Goal: Information Seeking & Learning: Learn about a topic

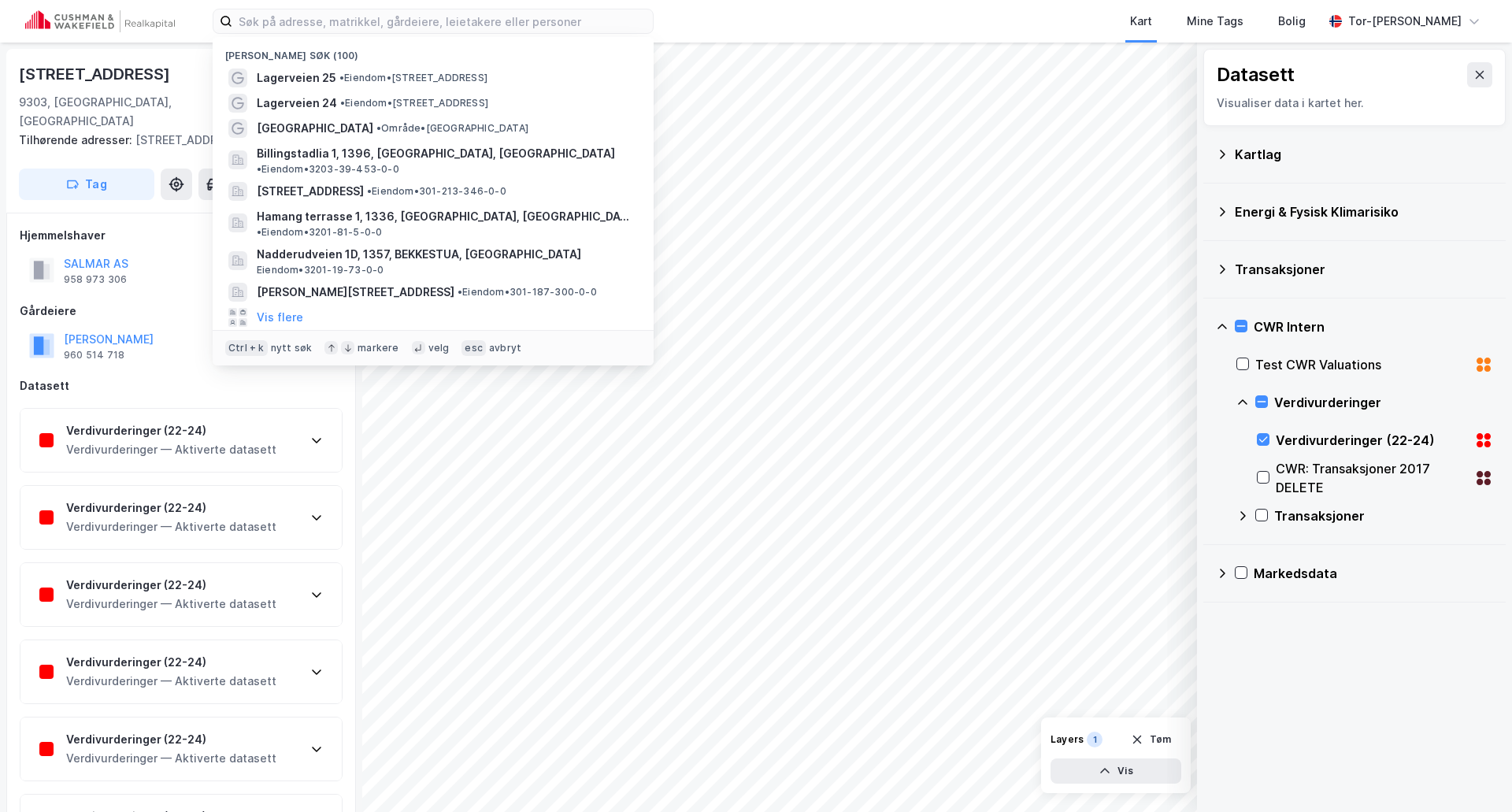
click at [269, 18] on input at bounding box center [443, 21] width 421 height 24
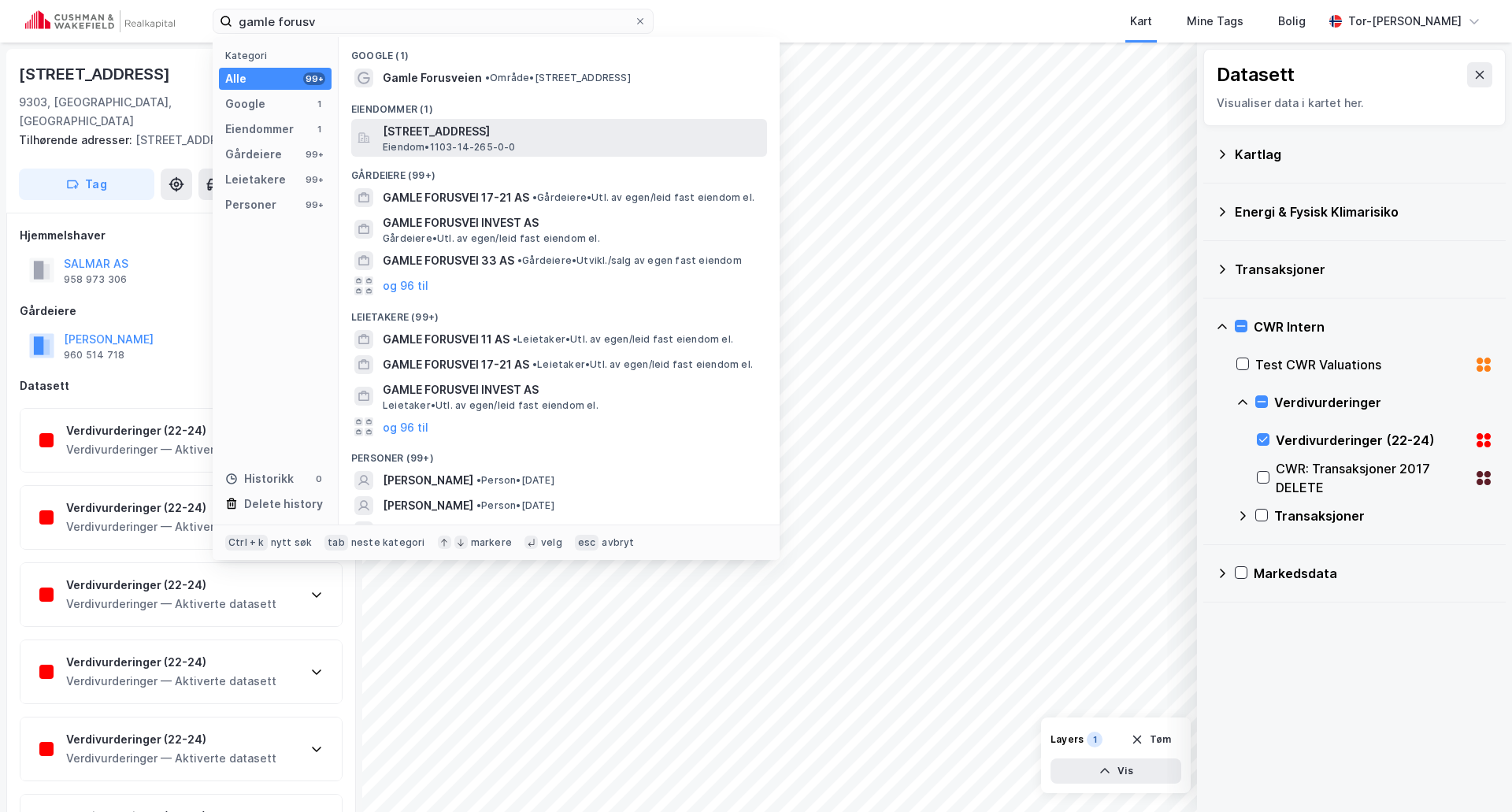
click at [512, 133] on span "[STREET_ADDRESS]" at bounding box center [572, 131] width 378 height 19
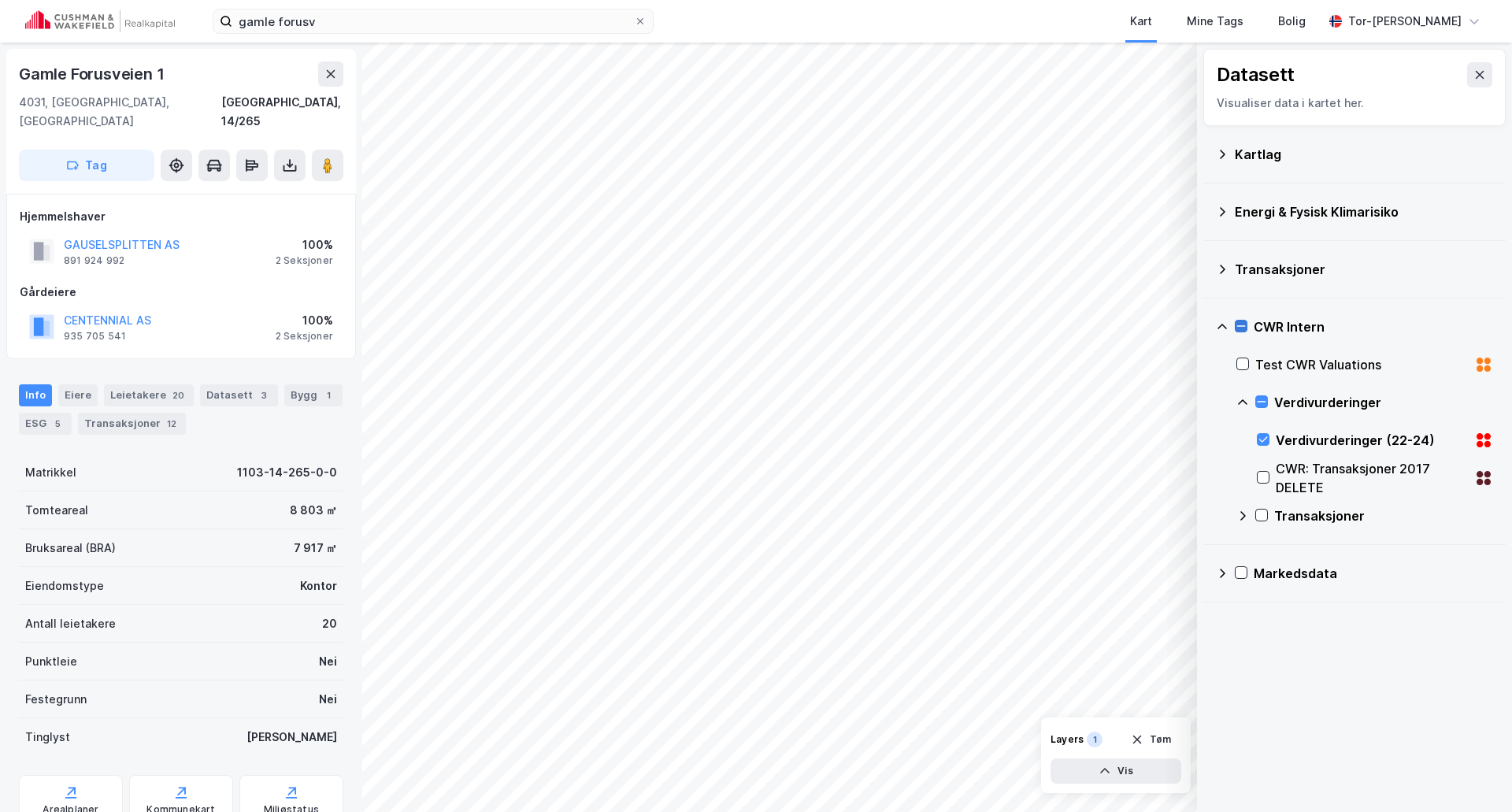
click at [1241, 328] on icon at bounding box center [1241, 326] width 11 height 11
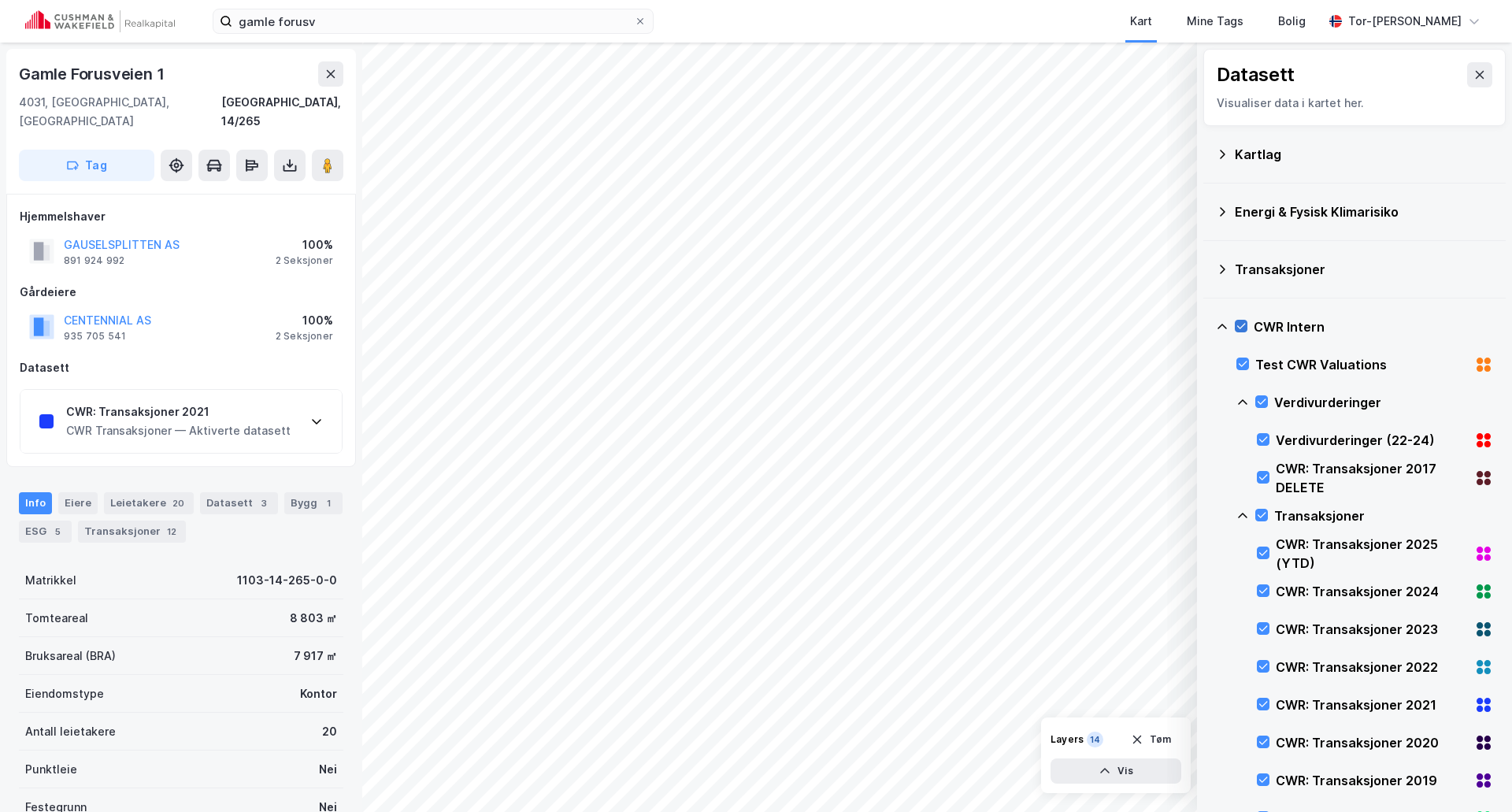
click at [1235, 322] on div at bounding box center [1241, 326] width 12 height 12
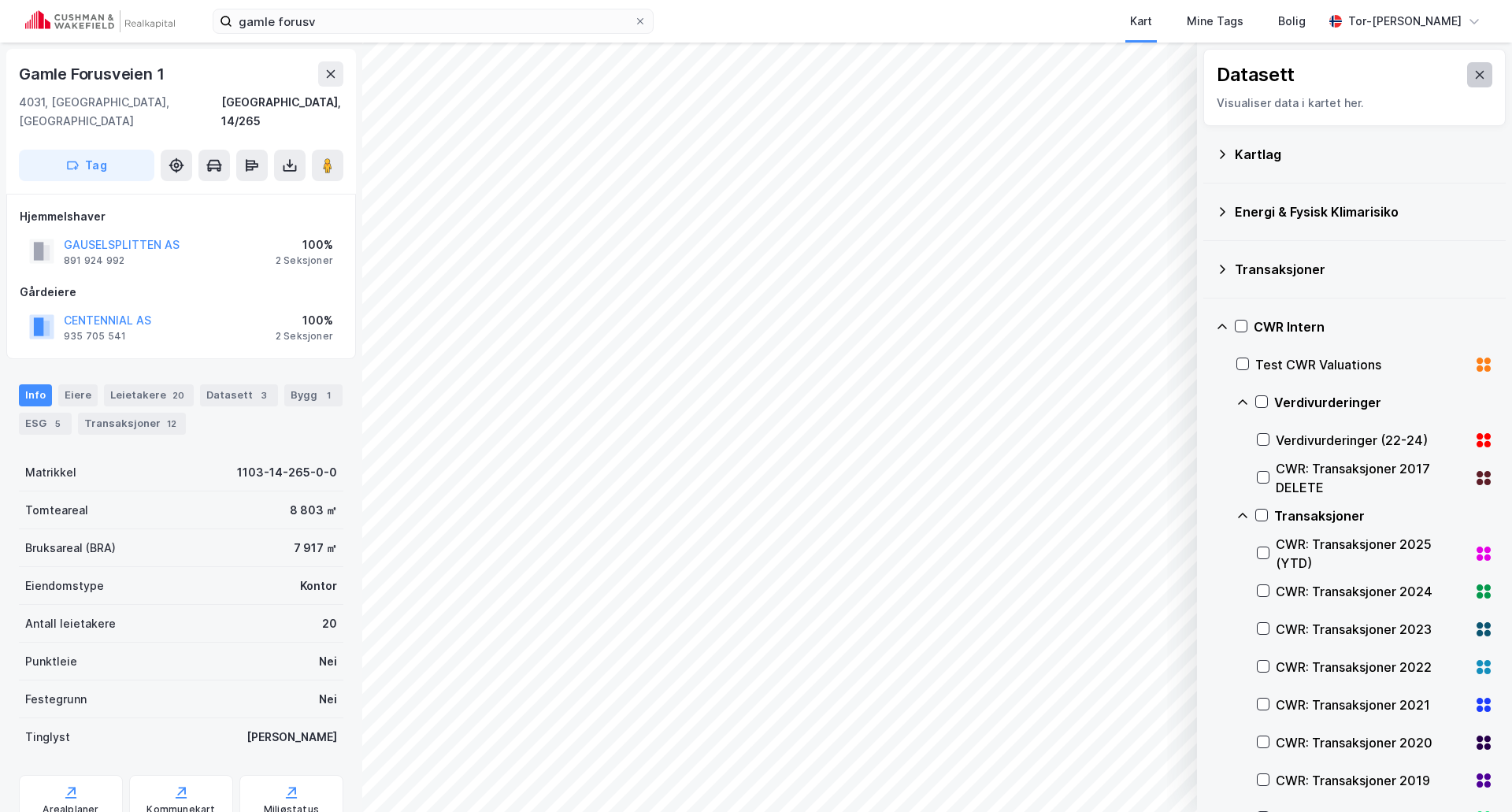
click at [1475, 66] on button at bounding box center [1479, 74] width 25 height 25
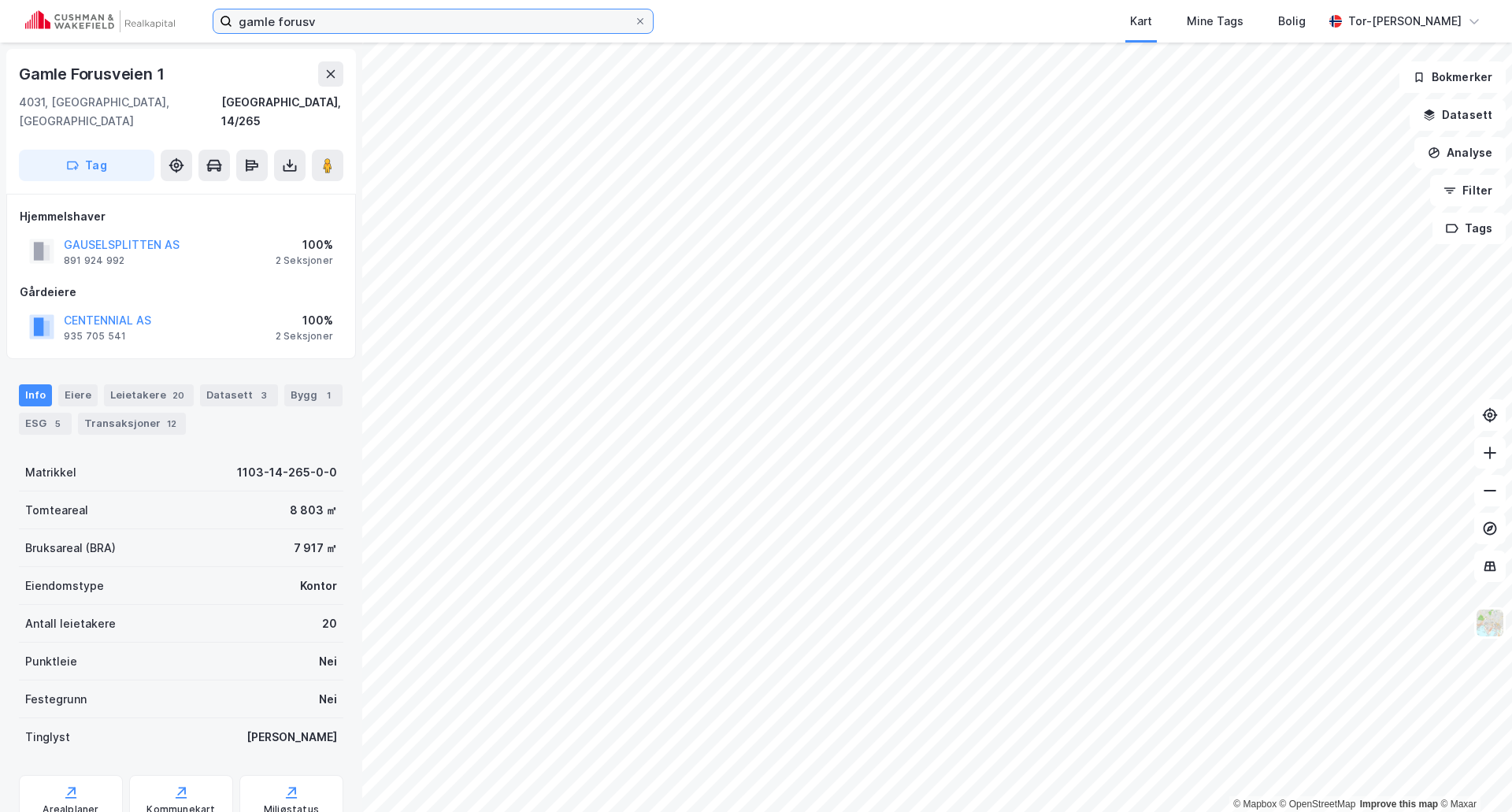
click at [325, 19] on input "gamle forusv" at bounding box center [433, 21] width 402 height 24
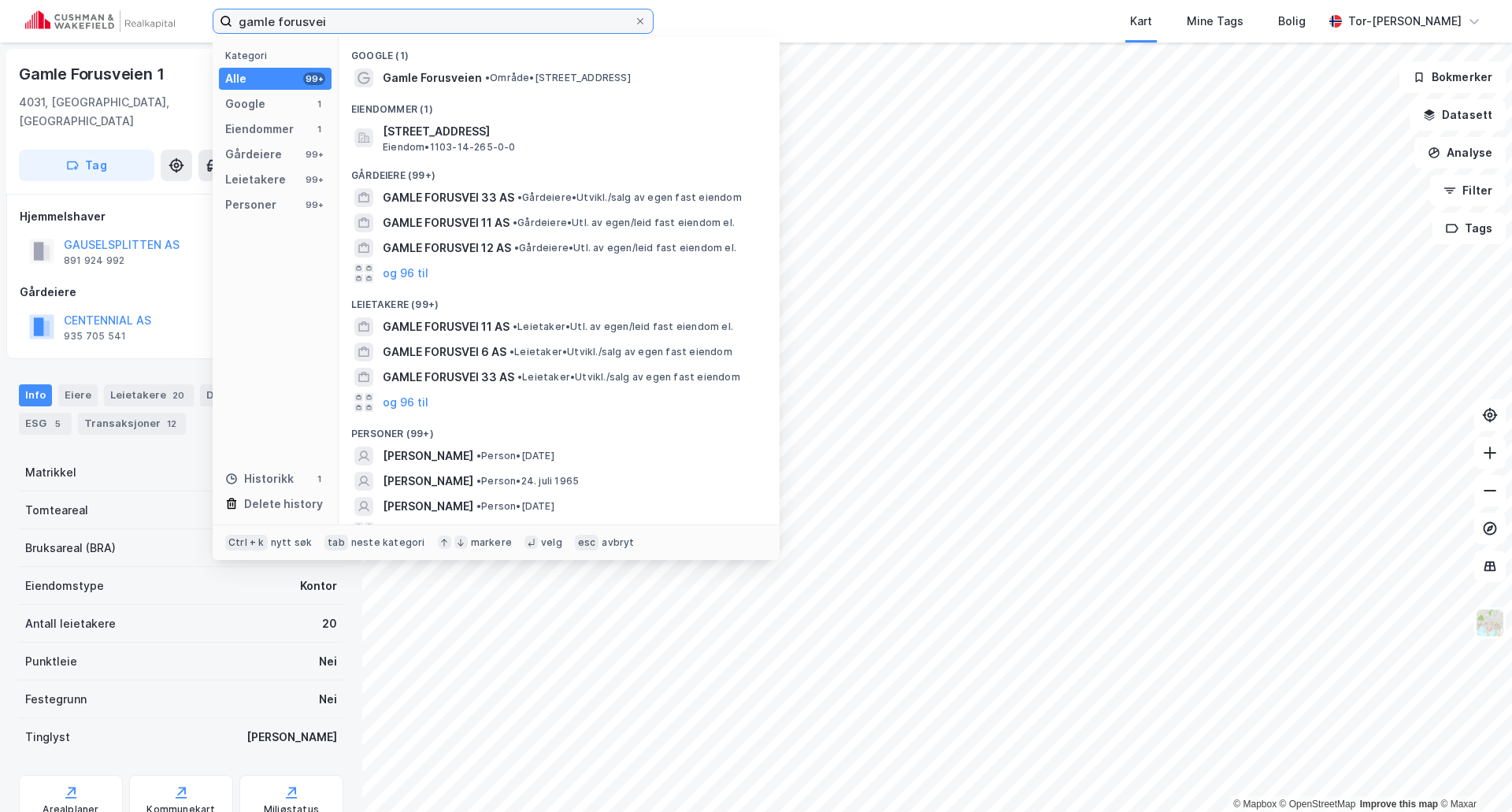
click at [388, 16] on input "gamle forusvei" at bounding box center [433, 21] width 402 height 24
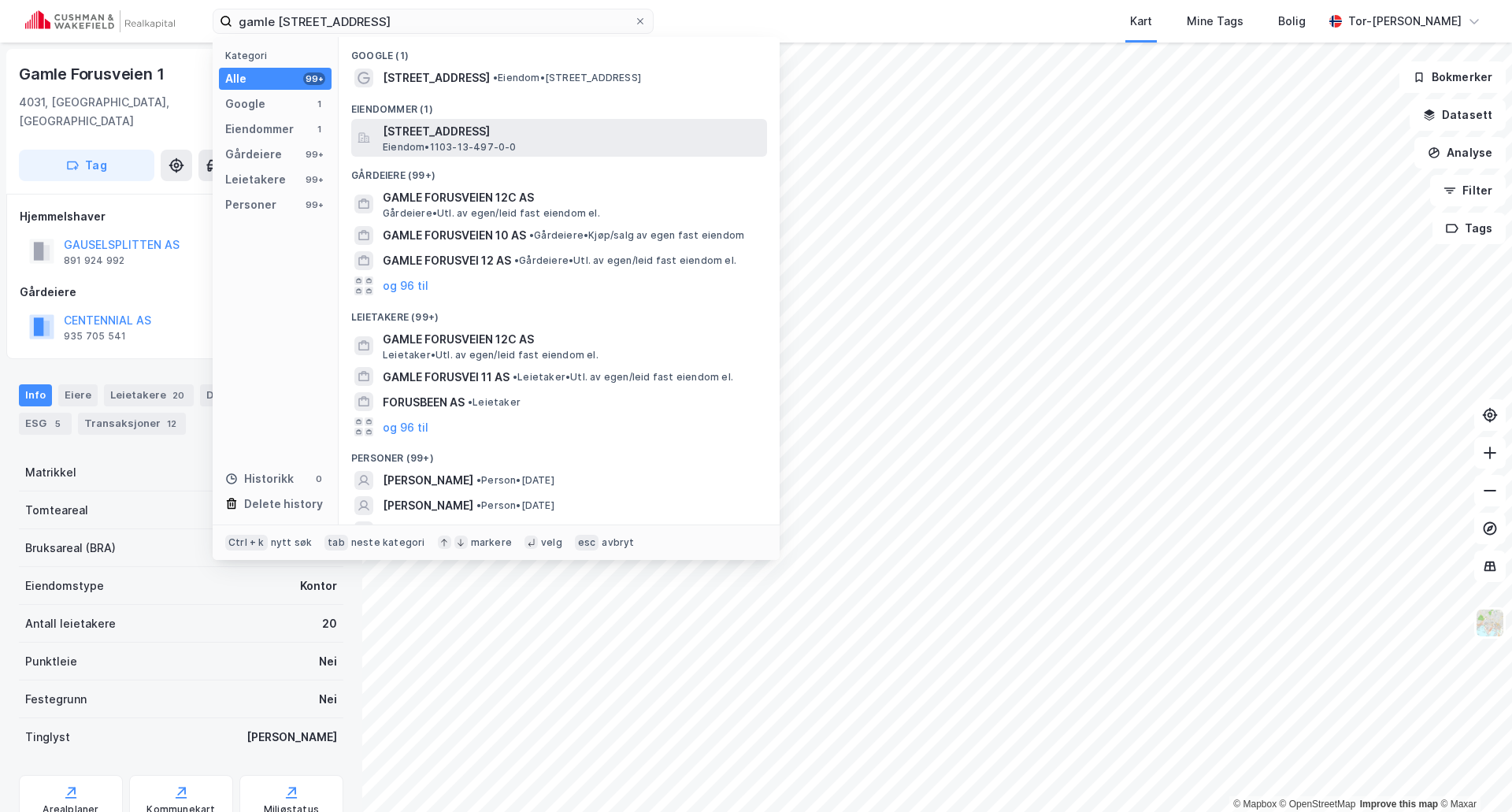
click at [494, 144] on span "Eiendom • 1103-13-497-0-0" at bounding box center [450, 147] width 134 height 12
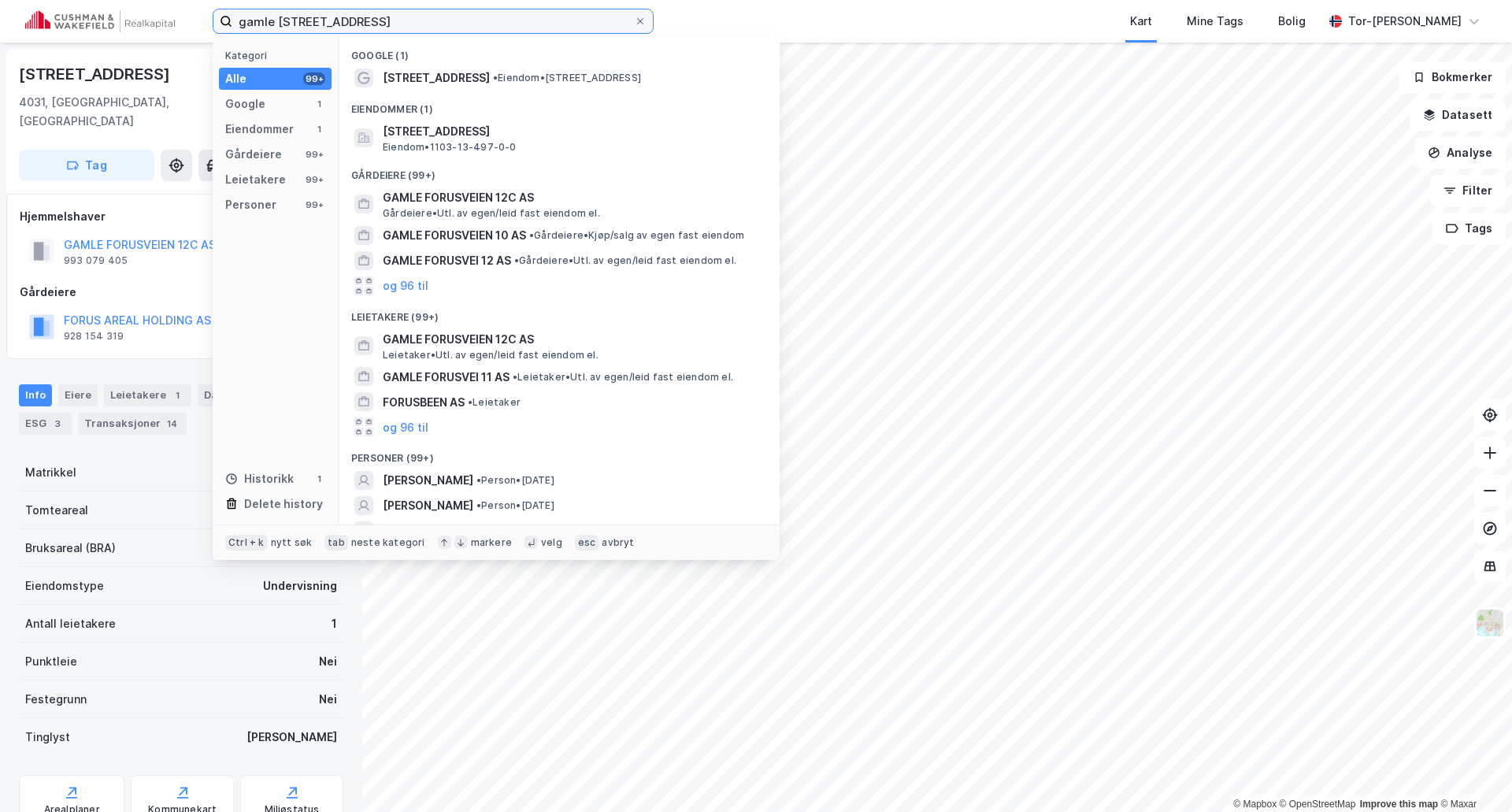
drag, startPoint x: 385, startPoint y: 20, endPoint x: -73, endPoint y: 100, distance: 464.9
click at [0, 100] on html "gamle forusveien 12c Kategori Alle 99+ Google 1 Eiendommer 1 Gårdeiere 99+ Leie…" at bounding box center [756, 406] width 1512 height 812
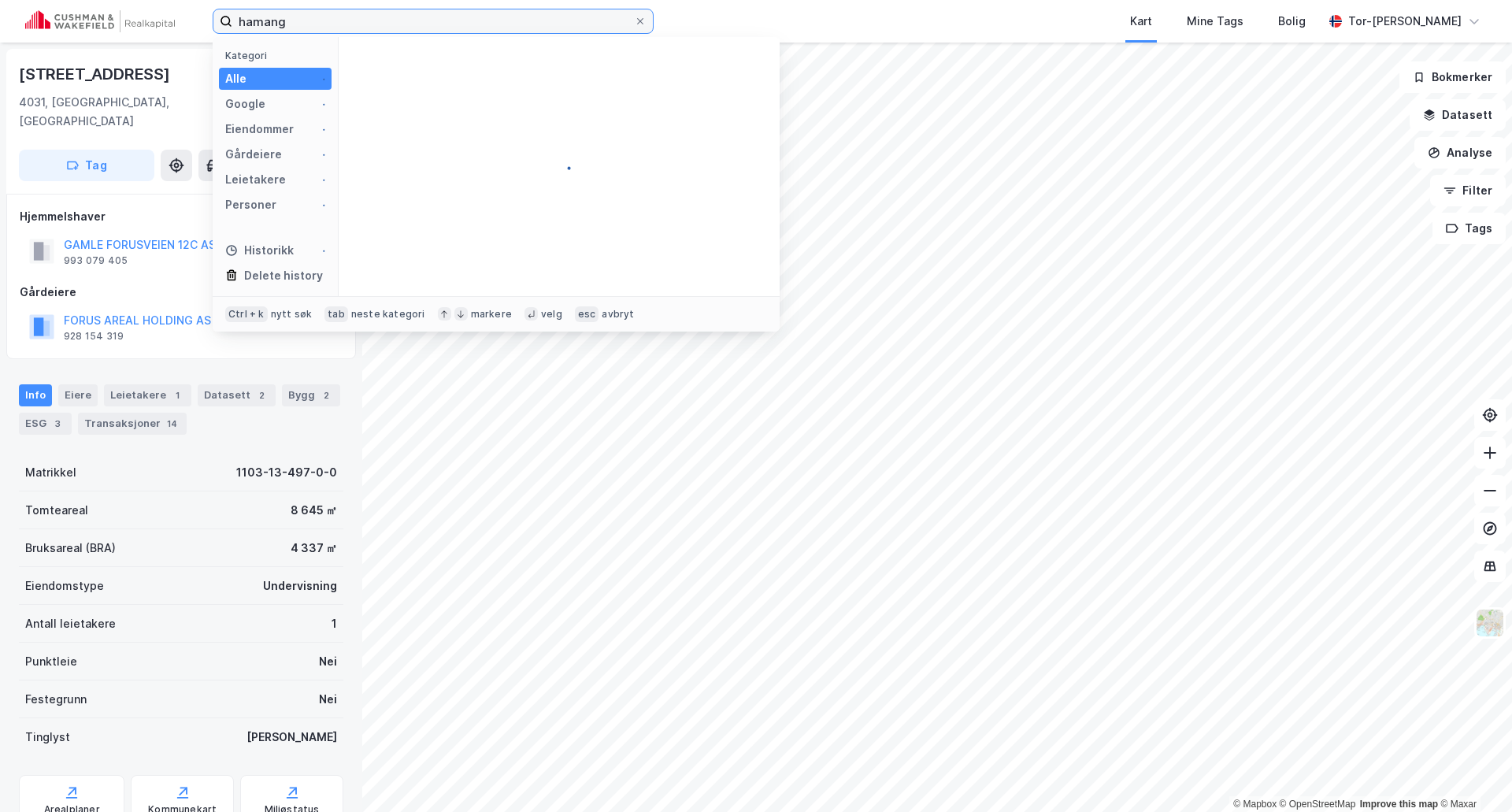
type input "hamang"
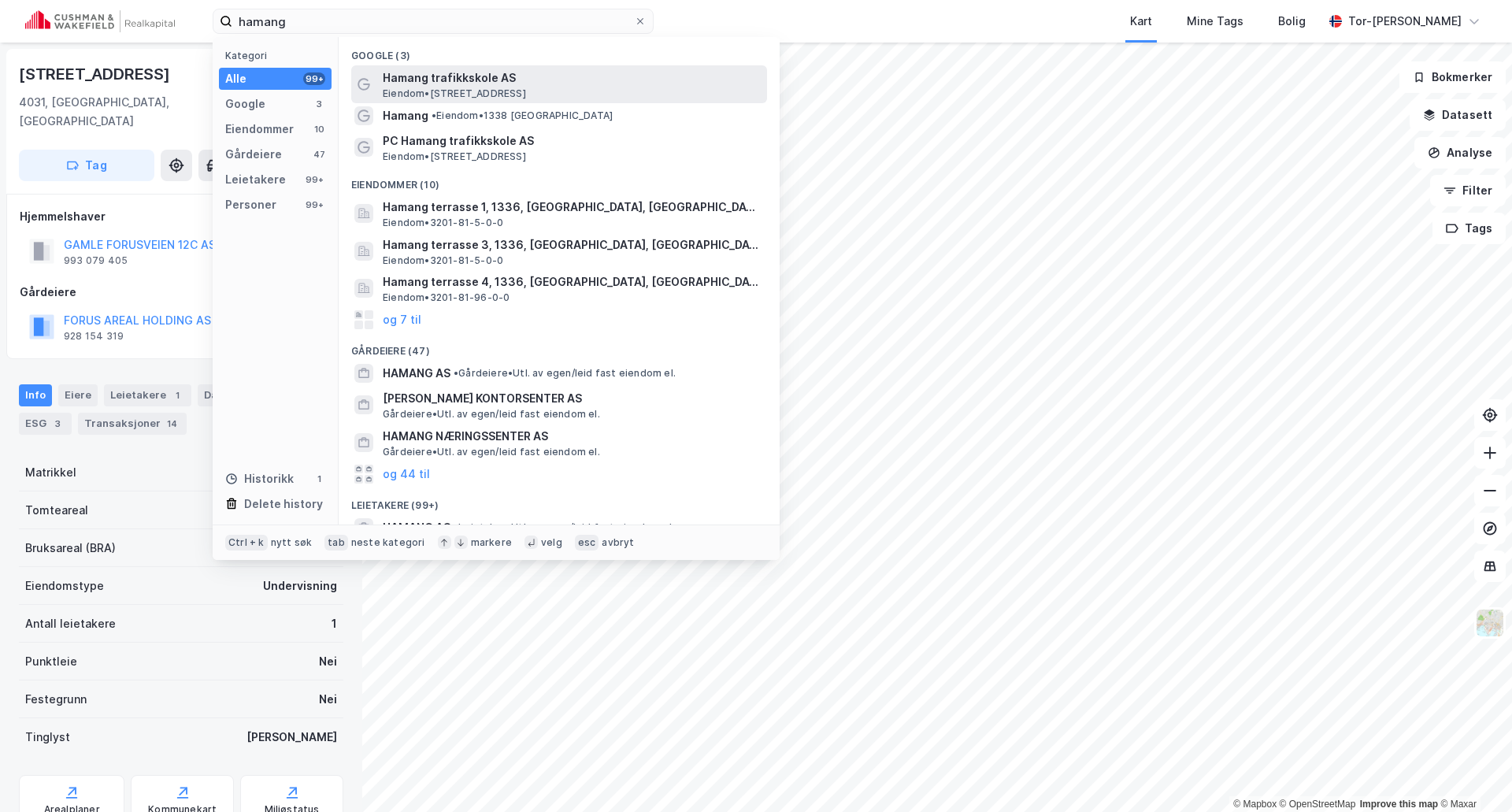
click at [453, 93] on span "Eiendom • [STREET_ADDRESS]" at bounding box center [454, 93] width 143 height 12
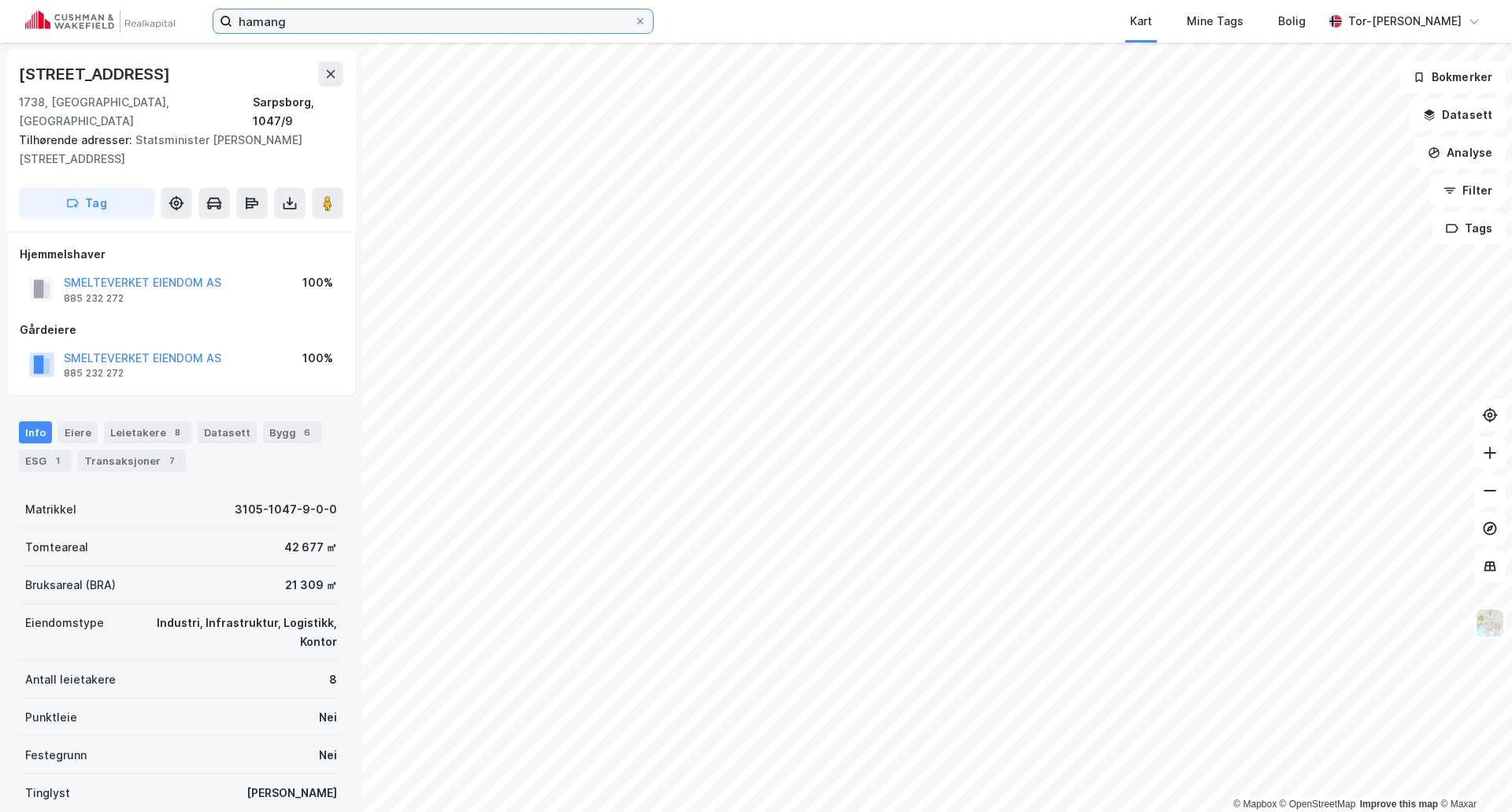
click at [315, 20] on input "hamang" at bounding box center [433, 21] width 402 height 24
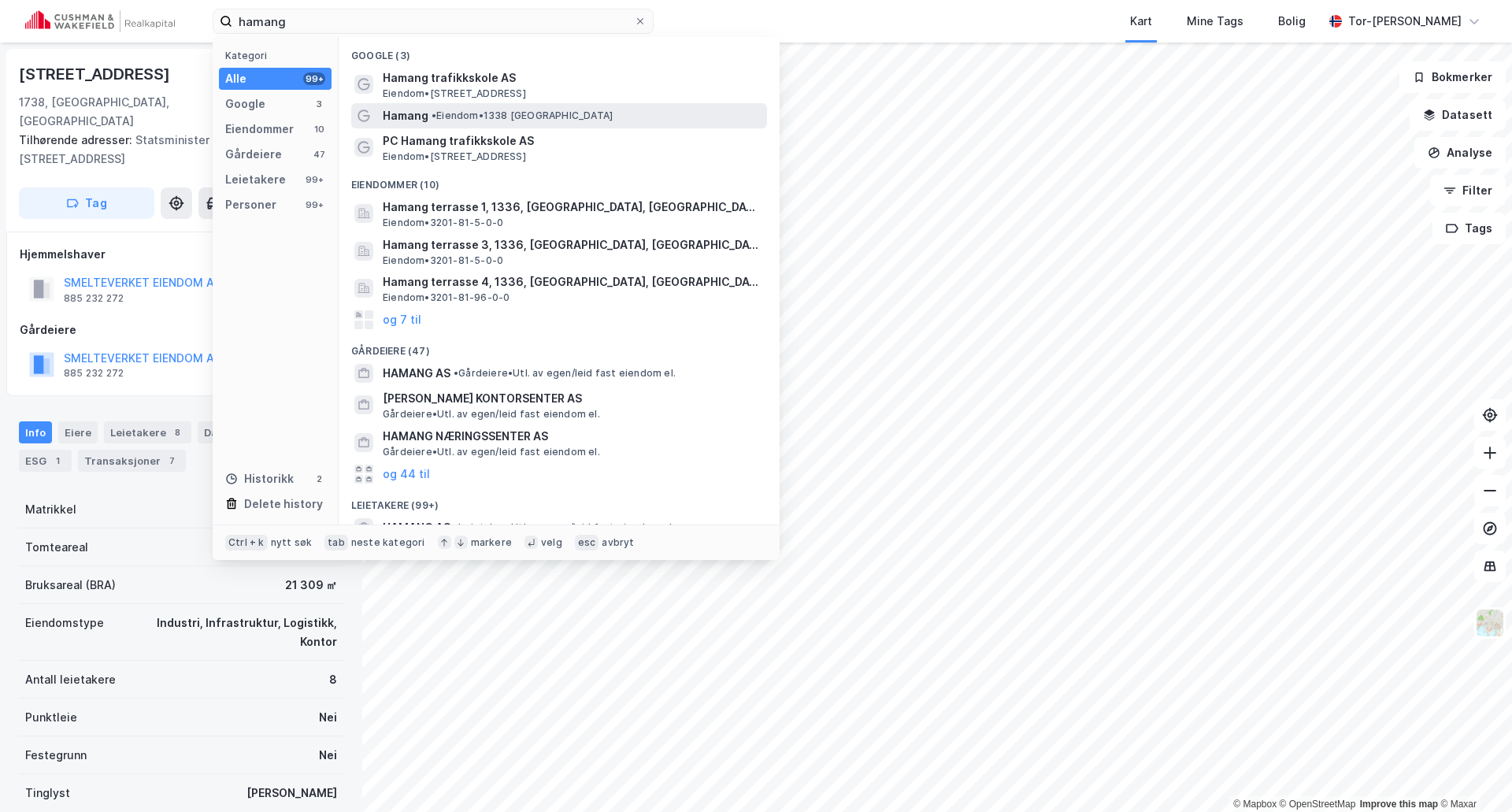
click at [455, 120] on span "• Eiendom • 1338 [GEOGRAPHIC_DATA]" at bounding box center [521, 115] width 181 height 12
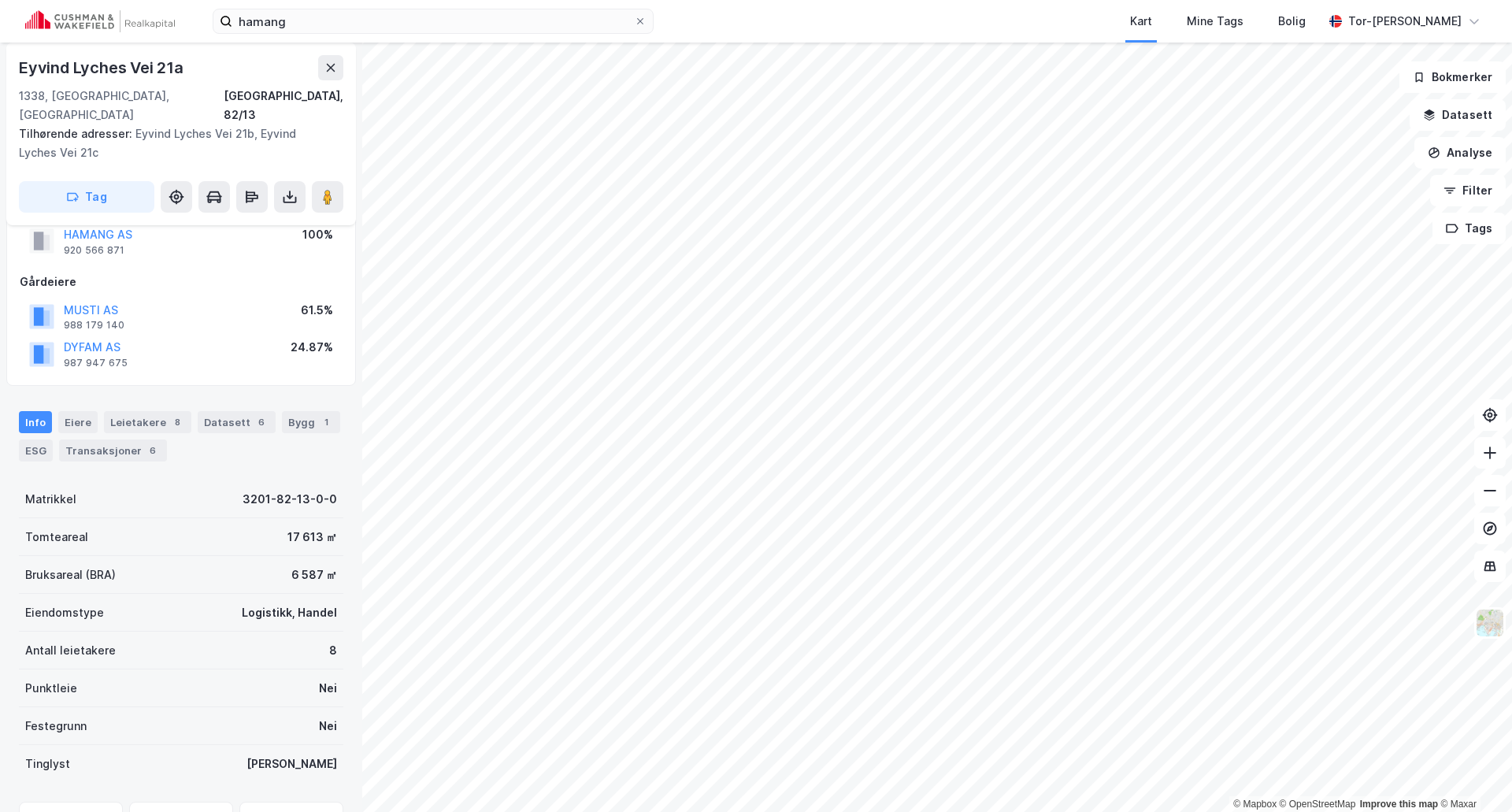
scroll to position [120, 0]
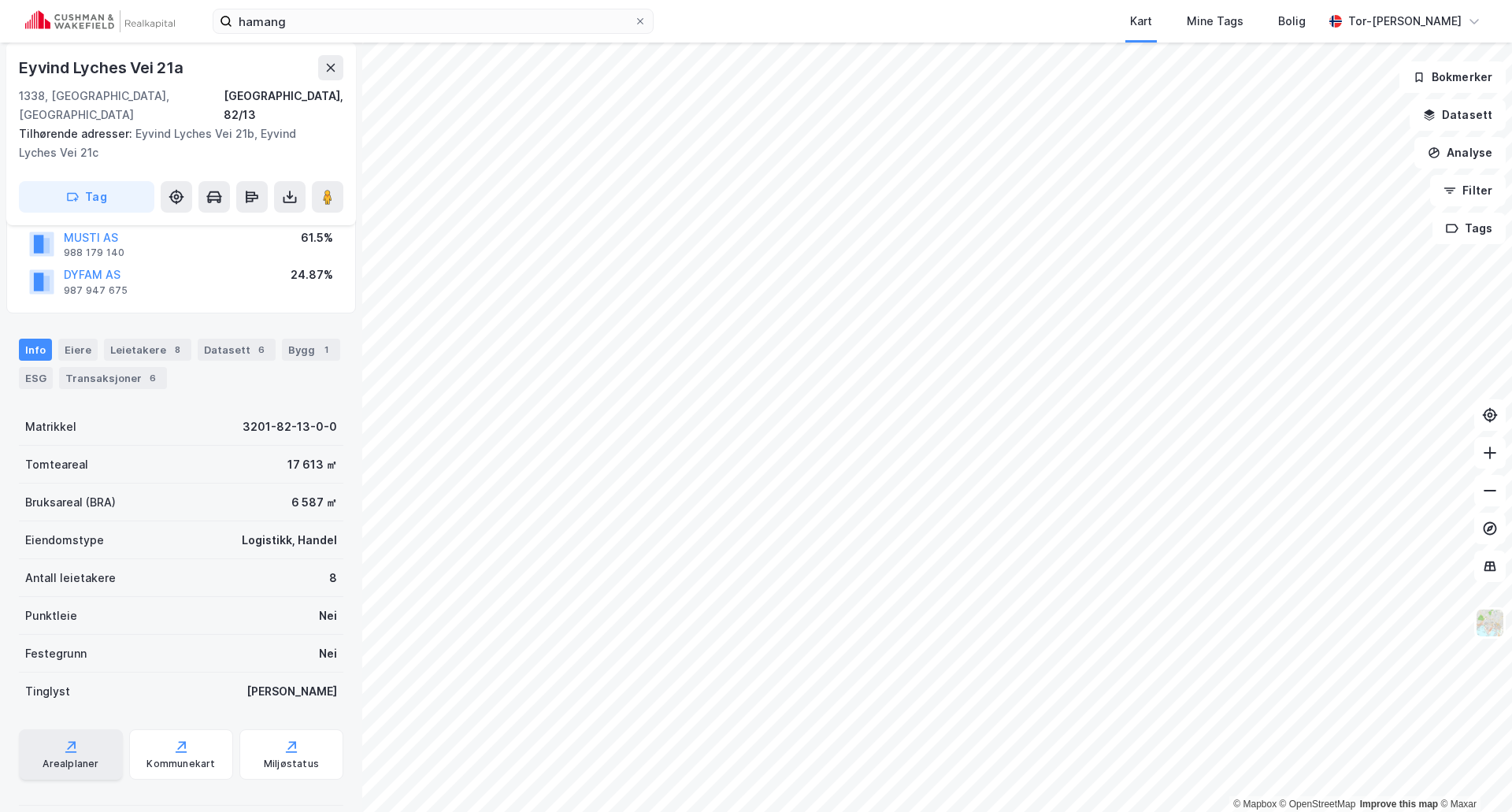
click at [73, 742] on icon at bounding box center [72, 745] width 7 height 7
